Goal: Ask a question

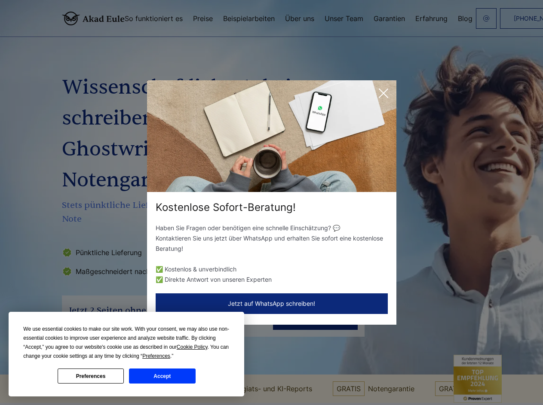
click at [271, 203] on div "Kostenlose Sofort-Beratung!" at bounding box center [271, 208] width 249 height 14
click at [193, 347] on span "Cookie Policy" at bounding box center [192, 347] width 31 height 6
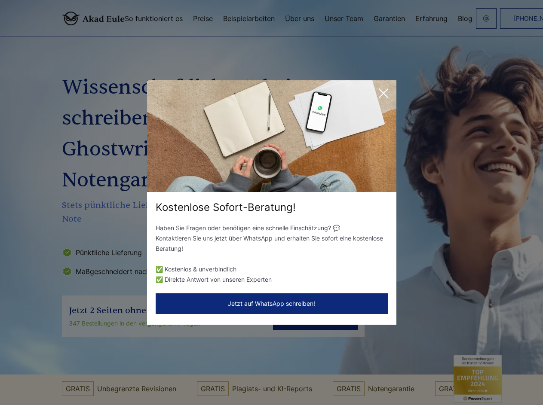
click at [166, 356] on div "Kostenlose Sofort-Beratung! Haben Sie Fragen oder benötigen eine schnelle Einsc…" at bounding box center [271, 202] width 543 height 405
click at [91, 376] on div "Kostenlose Sofort-Beratung! Haben Sie Fragen oder benötigen eine schnelle Einsc…" at bounding box center [271, 202] width 543 height 405
click at [162, 376] on div "Kostenlose Sofort-Beratung! Haben Sie Fragen oder benötigen eine schnelle Einsc…" at bounding box center [271, 202] width 543 height 405
click at [384, 93] on icon at bounding box center [383, 93] width 9 height 9
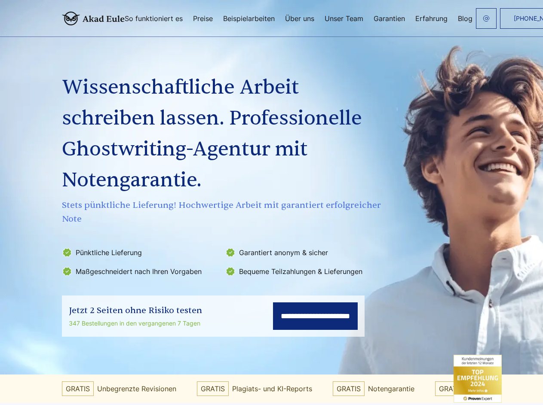
click at [273, 304] on input "**********" at bounding box center [315, 317] width 85 height 28
